Goal: Book appointment/travel/reservation

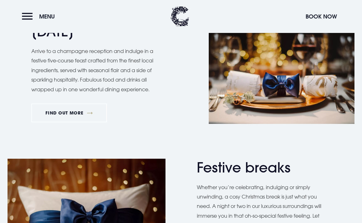
scroll to position [617, 0]
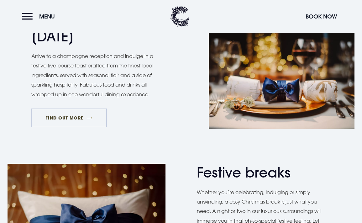
click at [49, 114] on link "FIND OUT MORE" at bounding box center [68, 117] width 75 height 19
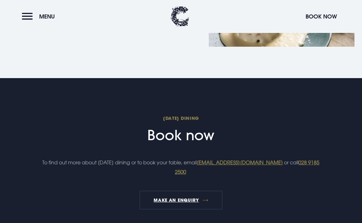
scroll to position [568, 0]
click at [187, 139] on h2 "Christmas Day Dining Book now" at bounding box center [180, 129] width 287 height 28
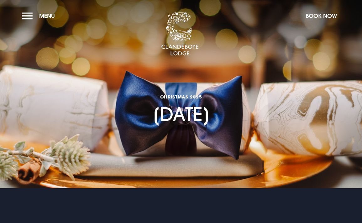
scroll to position [0, 0]
click at [323, 16] on button "Book Now" at bounding box center [321, 15] width 38 height 13
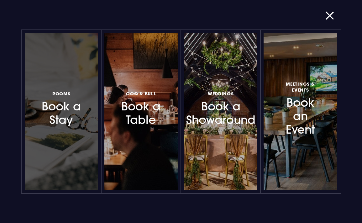
click at [51, 117] on h3 "Rooms Book a Stay" at bounding box center [61, 108] width 42 height 37
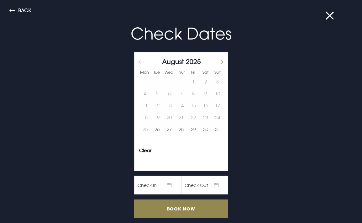
click at [218, 58] on button "Move forward to switch to the next month." at bounding box center [219, 61] width 8 height 13
click at [173, 120] on button "24" at bounding box center [169, 117] width 12 height 12
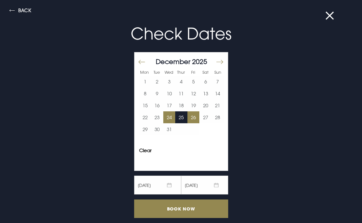
click at [188, 117] on button "26" at bounding box center [193, 117] width 12 height 12
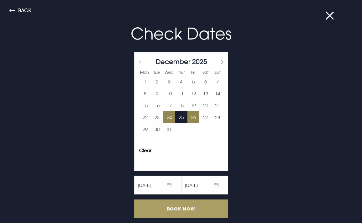
click at [176, 204] on input "Book Now" at bounding box center [181, 208] width 94 height 18
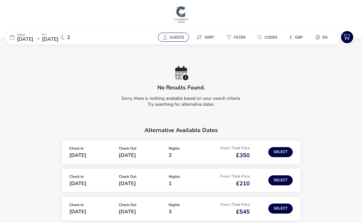
click at [167, 33] on div "Guests Sort Filter Codes £ GBP en" at bounding box center [246, 37] width 179 height 12
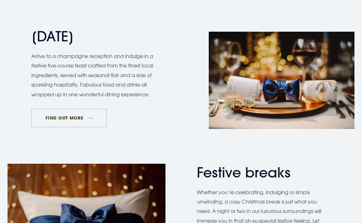
click at [65, 119] on link "FIND OUT MORE" at bounding box center [68, 117] width 75 height 19
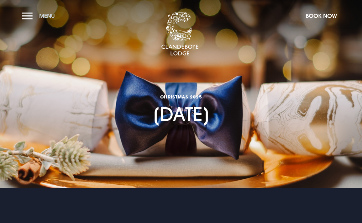
click at [30, 15] on button "Menu" at bounding box center [40, 15] width 36 height 13
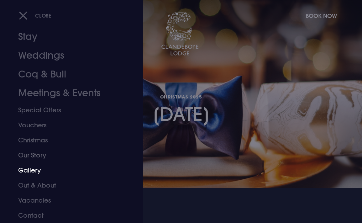
scroll to position [13, 0]
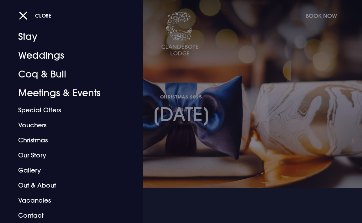
click at [316, 15] on div "Close" at bounding box center [188, 15] width 338 height 13
